Goal: Navigation & Orientation: Find specific page/section

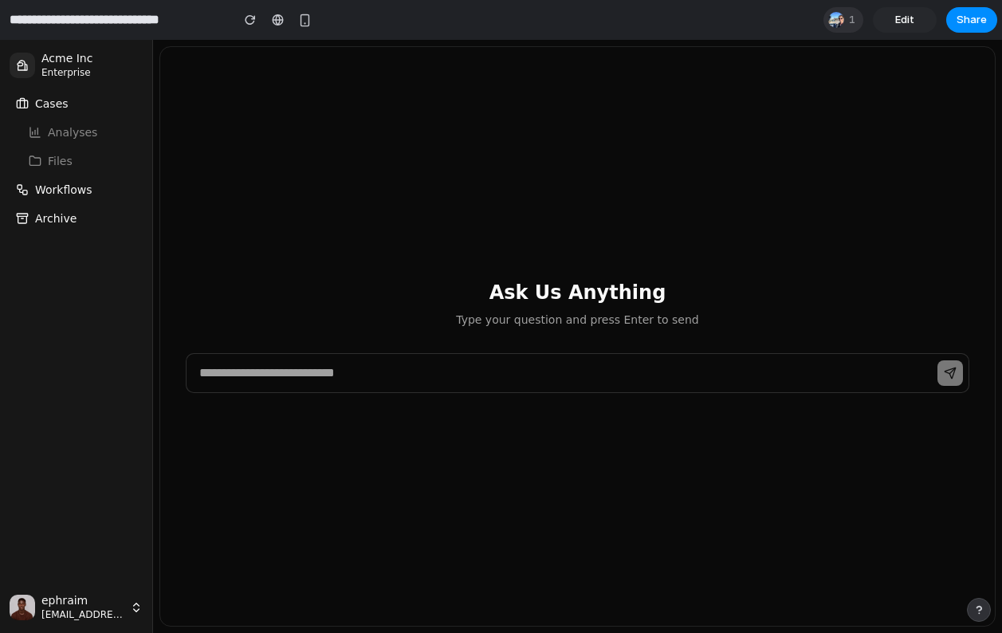
click at [600, 20] on div at bounding box center [835, 19] width 19 height 19
click at [600, 19] on div "Seen by [PERSON_NAME]" at bounding box center [501, 316] width 1002 height 633
click at [73, 190] on span "Workflows" at bounding box center [63, 190] width 57 height 16
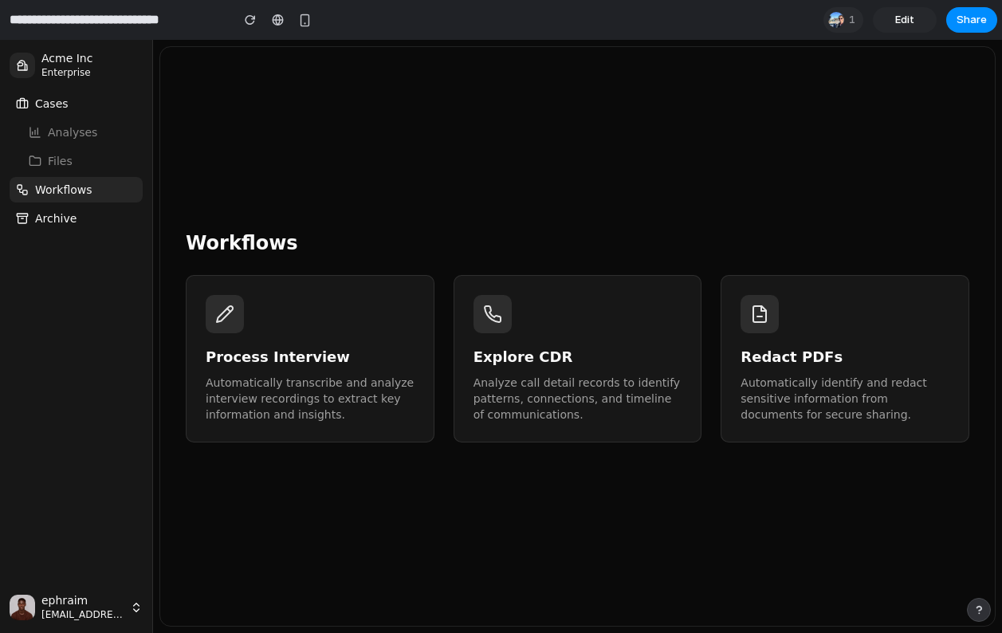
click at [80, 108] on button "Cases" at bounding box center [76, 104] width 133 height 26
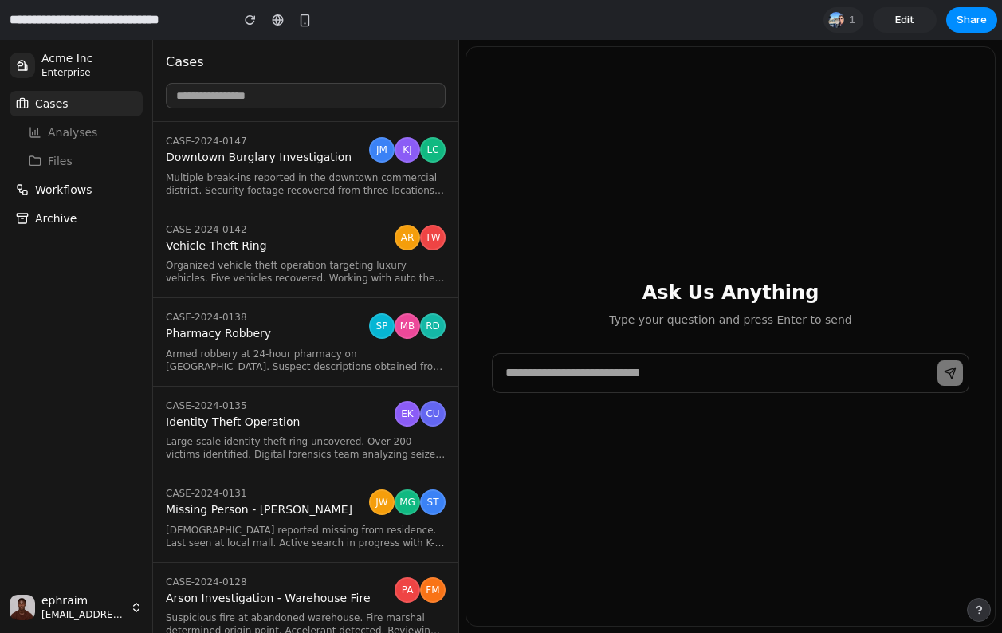
click at [80, 108] on button "Cases" at bounding box center [76, 104] width 133 height 26
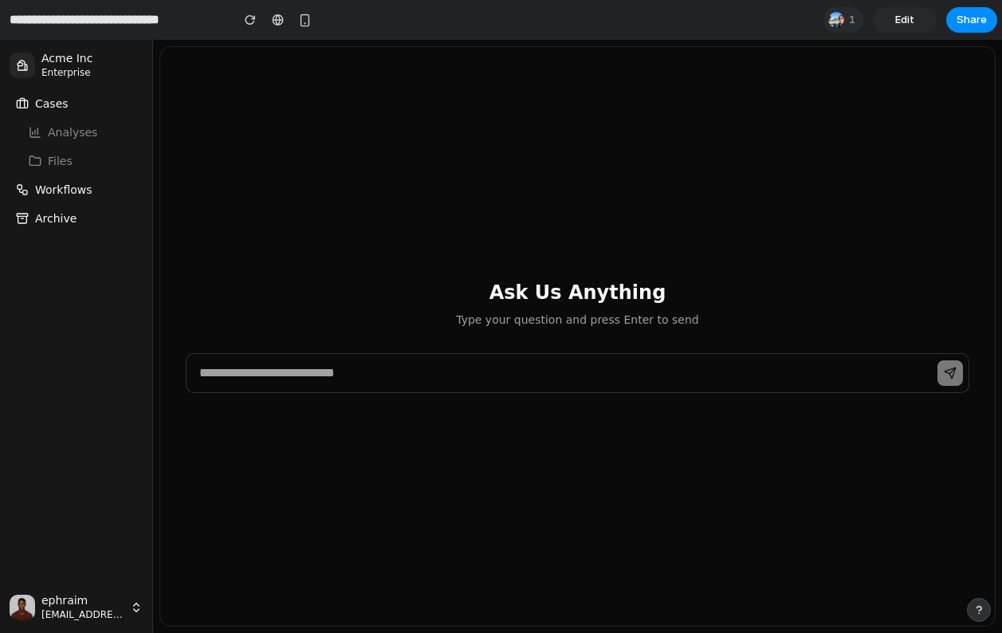
click at [80, 108] on button "Cases" at bounding box center [76, 104] width 133 height 26
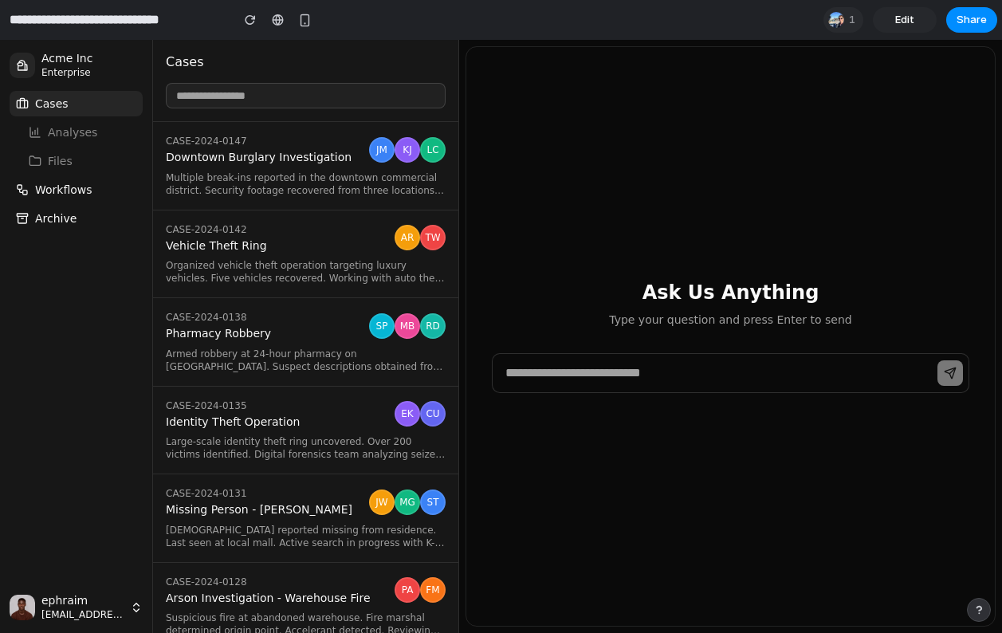
click at [80, 108] on button "Cases" at bounding box center [76, 104] width 133 height 26
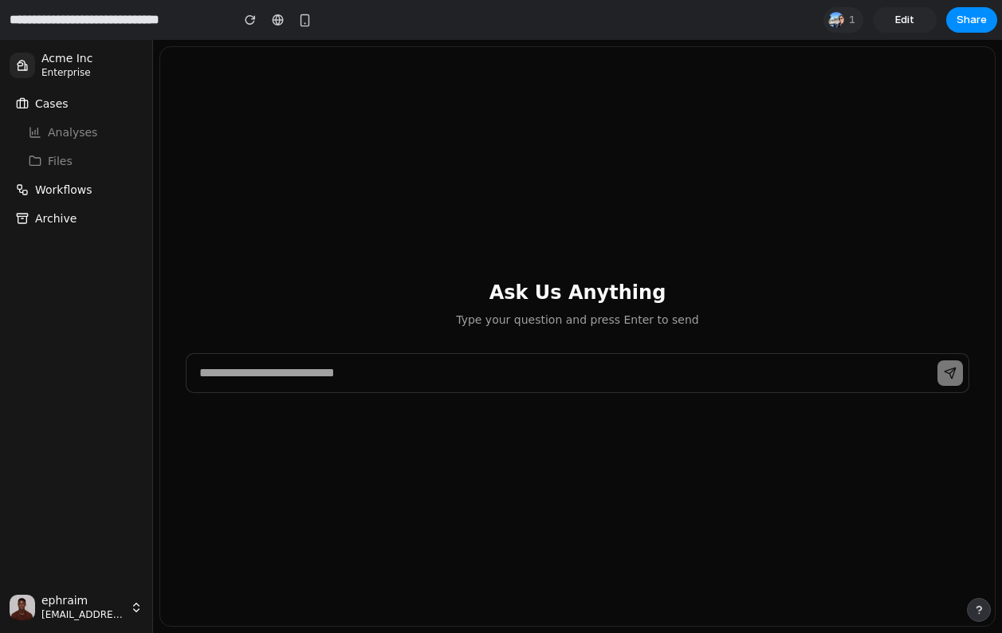
click at [83, 109] on button "Cases" at bounding box center [76, 104] width 133 height 26
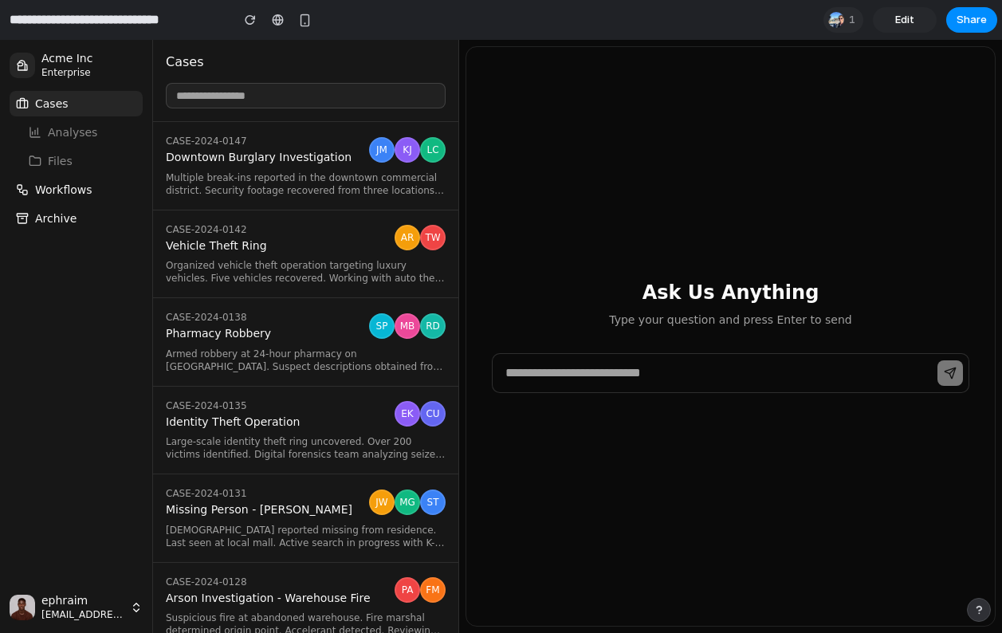
click at [83, 109] on button "Cases" at bounding box center [76, 104] width 133 height 26
